Goal: Information Seeking & Learning: Learn about a topic

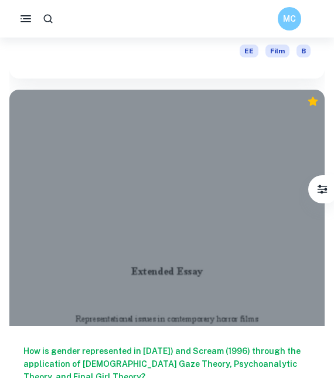
scroll to position [379, 0]
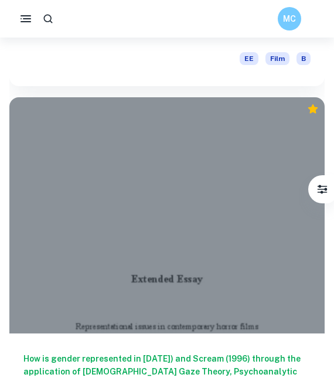
click at [135, 258] on div at bounding box center [166, 215] width 315 height 236
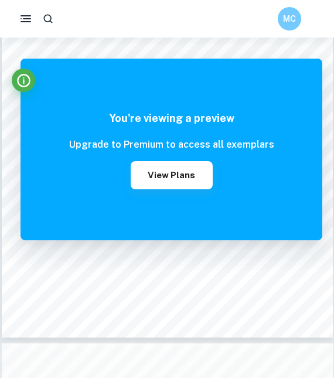
scroll to position [177, 0]
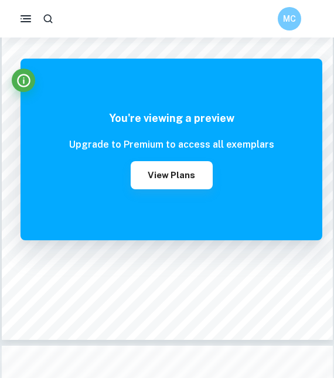
click at [312, 61] on div "You're viewing a preview This preview contains only the first 2 pages. You need…" at bounding box center [170, 149] width 301 height 181
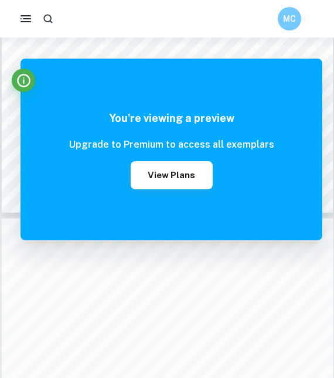
scroll to position [303, 0]
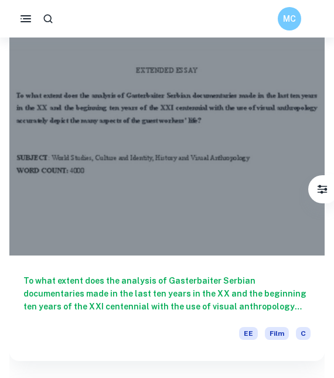
scroll to position [3974, 0]
